Goal: Information Seeking & Learning: Find specific fact

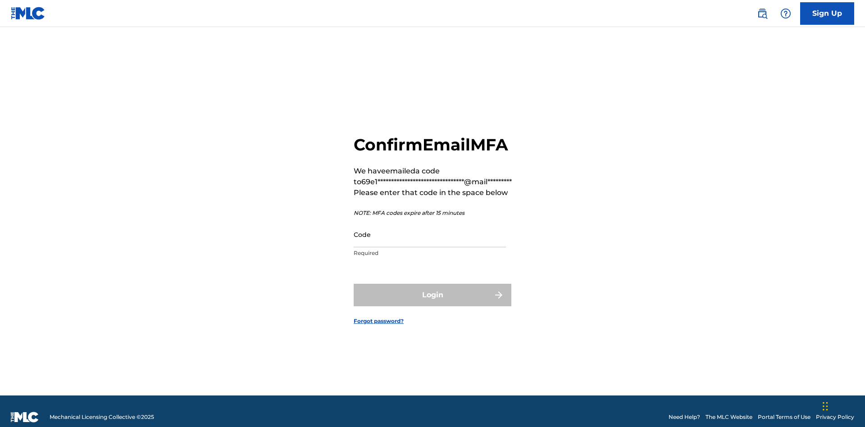
click at [430, 223] on input "Code" at bounding box center [430, 235] width 152 height 26
click at [433, 284] on button "Login" at bounding box center [433, 295] width 158 height 23
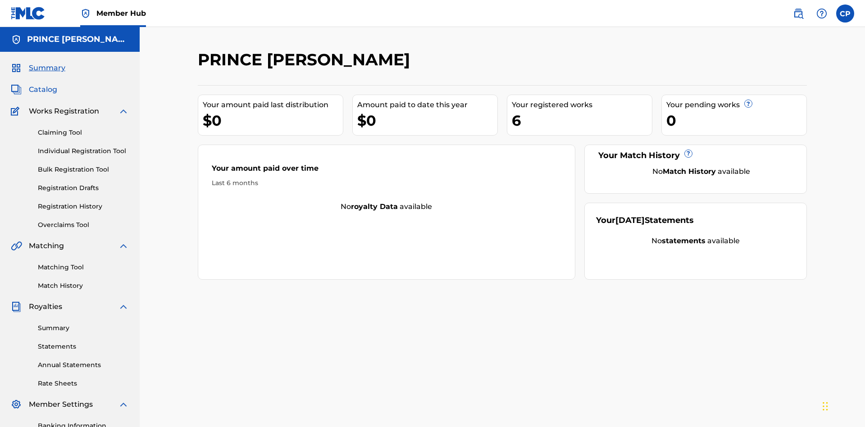
click at [43, 84] on span "Catalog" at bounding box center [43, 89] width 28 height 11
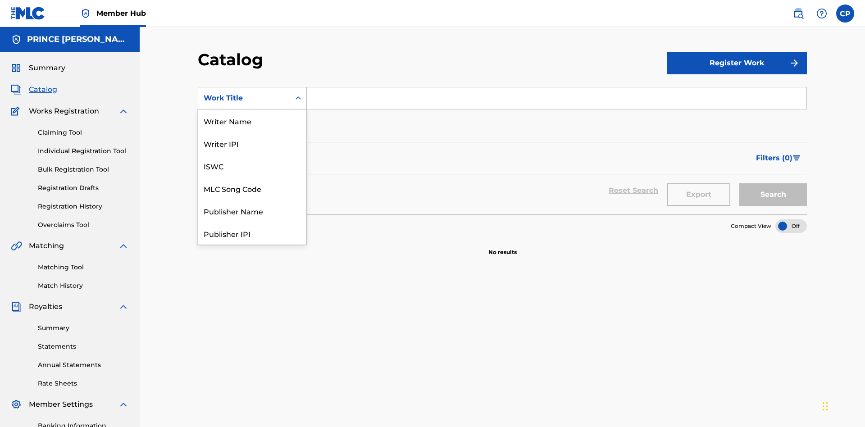
click at [252, 357] on div "Work Title" at bounding box center [252, 368] width 108 height 23
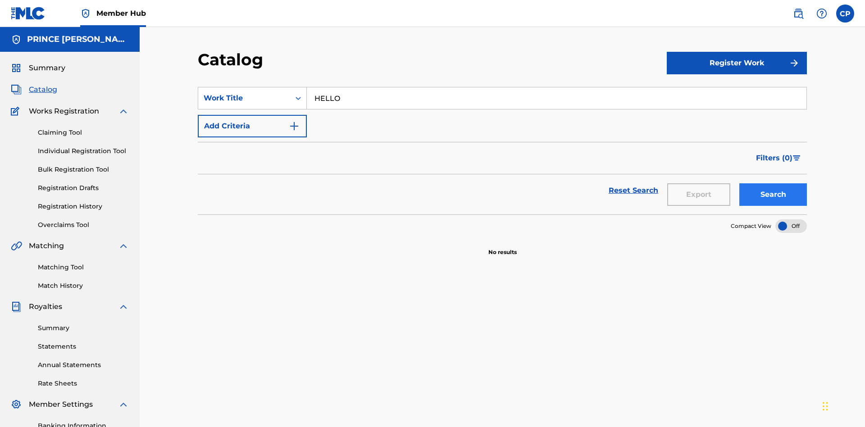
type input "HELLO"
click at [773, 183] on button "Search" at bounding box center [774, 194] width 68 height 23
